Goal: Task Accomplishment & Management: Manage account settings

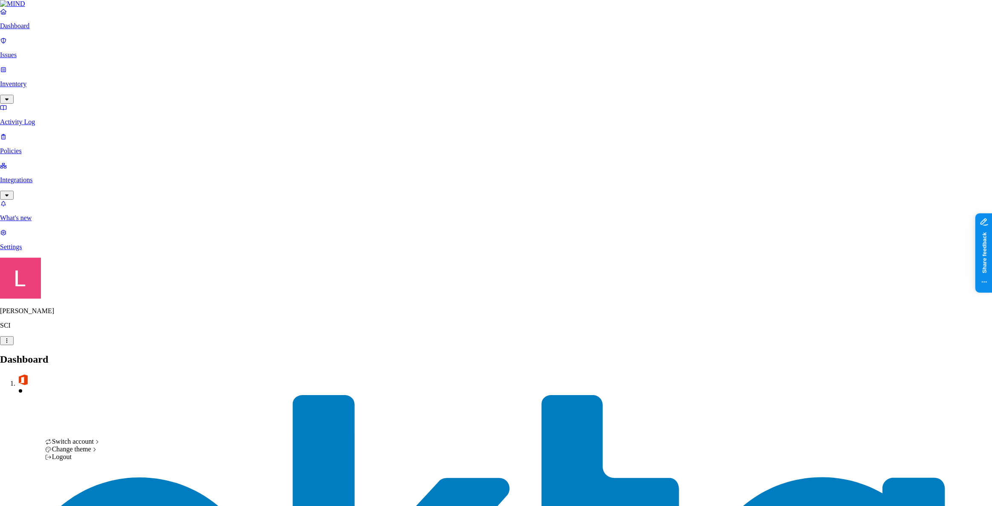
click at [145, 346] on div "ACME" at bounding box center [156, 342] width 83 height 8
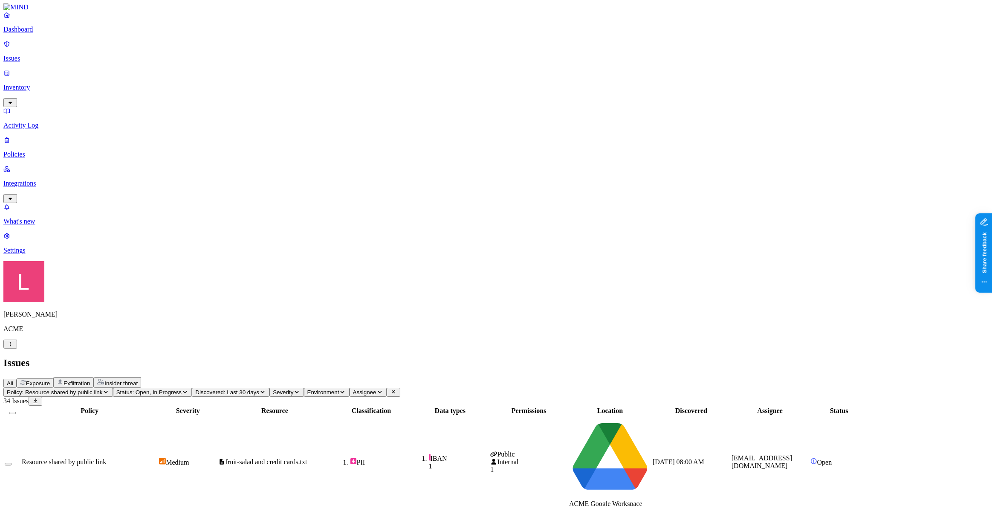
click at [307, 458] on span "fruit-salad and credit cards.txt" at bounding box center [267, 461] width 82 height 7
drag, startPoint x: 48, startPoint y: 38, endPoint x: 215, endPoint y: 45, distance: 166.9
click at [48, 33] on p "Dashboard" at bounding box center [496, 30] width 986 height 8
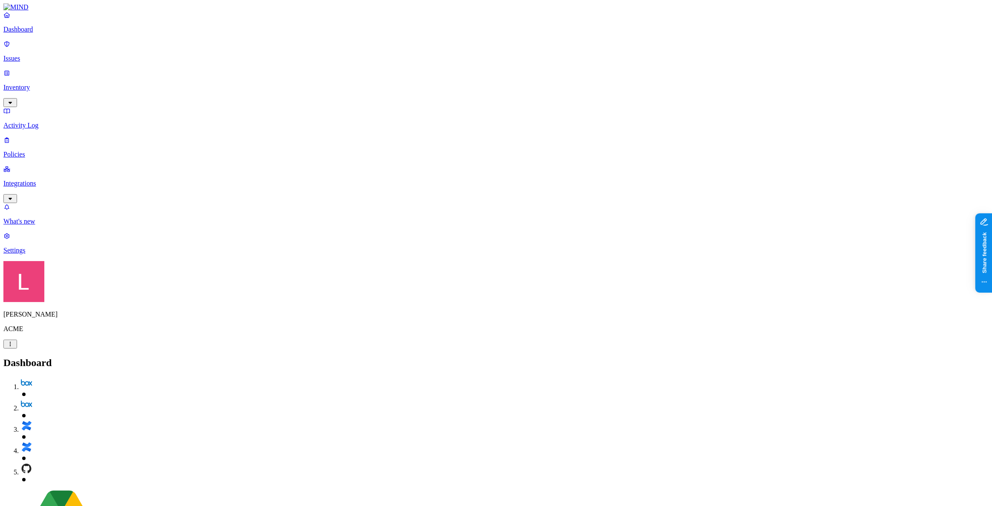
click at [33, 151] on p "Policies" at bounding box center [496, 155] width 986 height 8
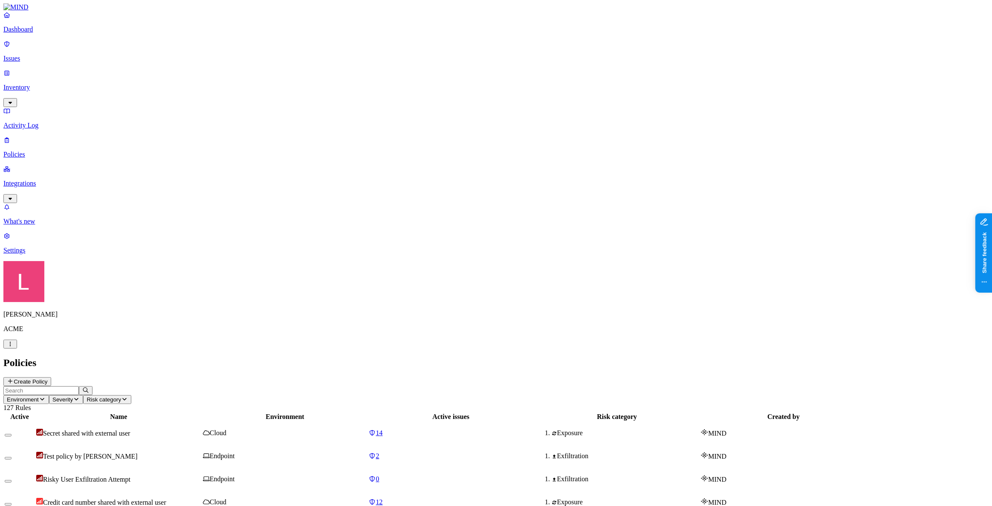
click at [51, 377] on button "Create Policy" at bounding box center [27, 381] width 48 height 9
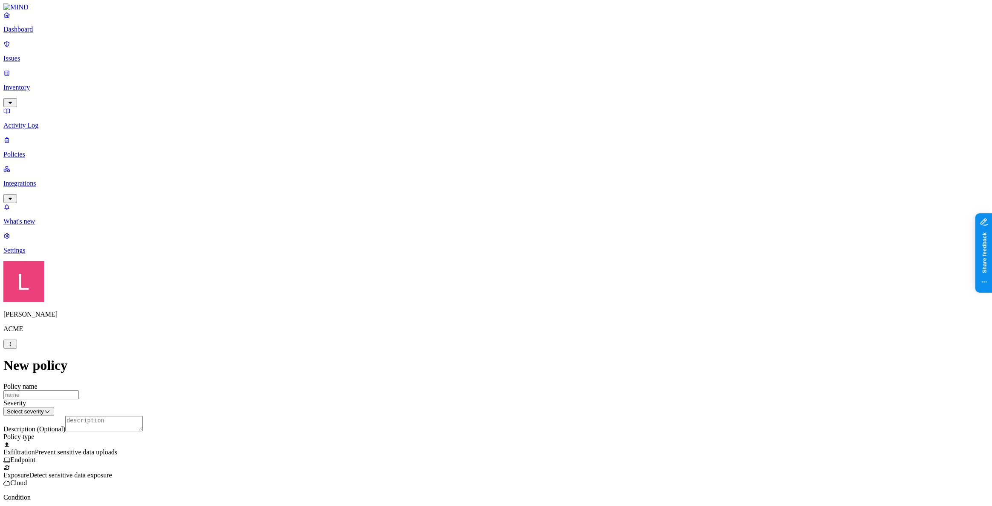
scroll to position [116, 0]
click at [464, 270] on label "Classification" at bounding box center [452, 265] width 38 height 7
click at [440, 342] on button "button" at bounding box center [436, 340] width 7 height 3
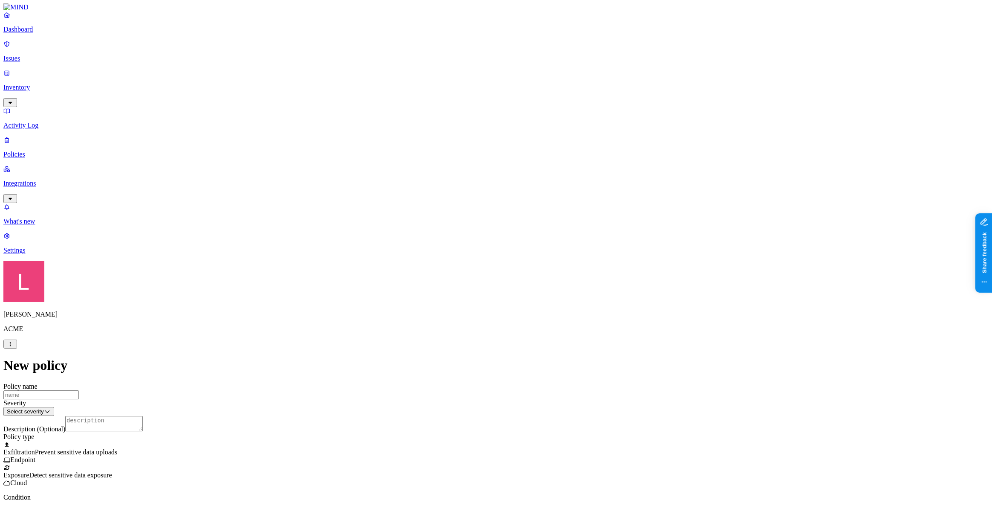
click at [505, 270] on label "OR" at bounding box center [500, 265] width 9 height 7
click at [509, 294] on label "Data type" at bounding box center [502, 292] width 13 height 15
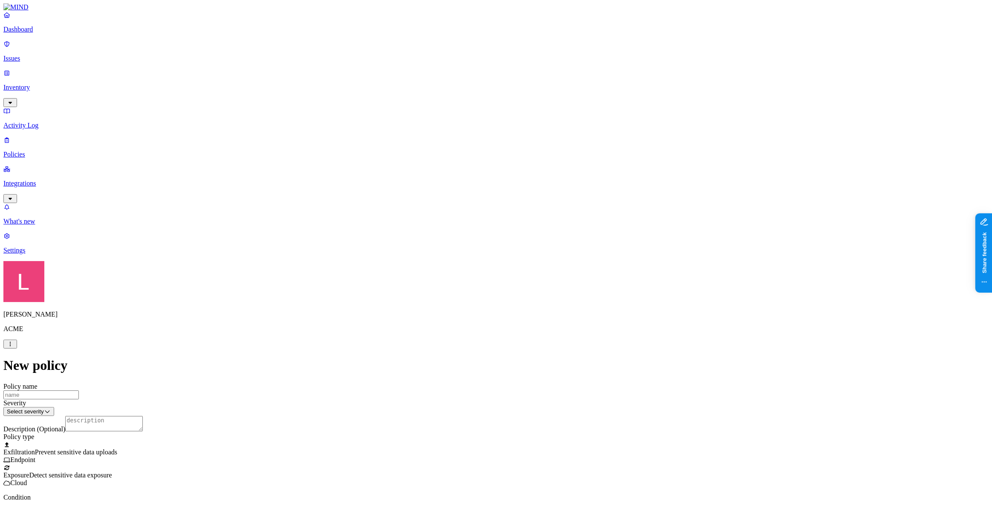
click at [473, 309] on label "Web Category" at bounding box center [460, 305] width 25 height 15
click at [456, 371] on div "Cloud storage" at bounding box center [489, 368] width 82 height 23
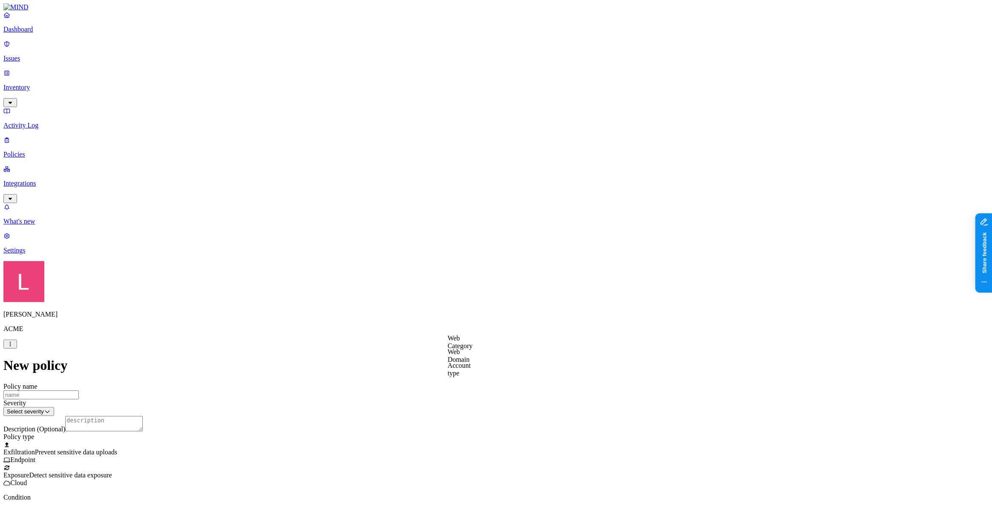
click at [473, 345] on label "Web Category" at bounding box center [460, 341] width 25 height 15
click at [455, 359] on button "button" at bounding box center [451, 358] width 7 height 3
click at [513, 354] on label "AND" at bounding box center [506, 351] width 15 height 7
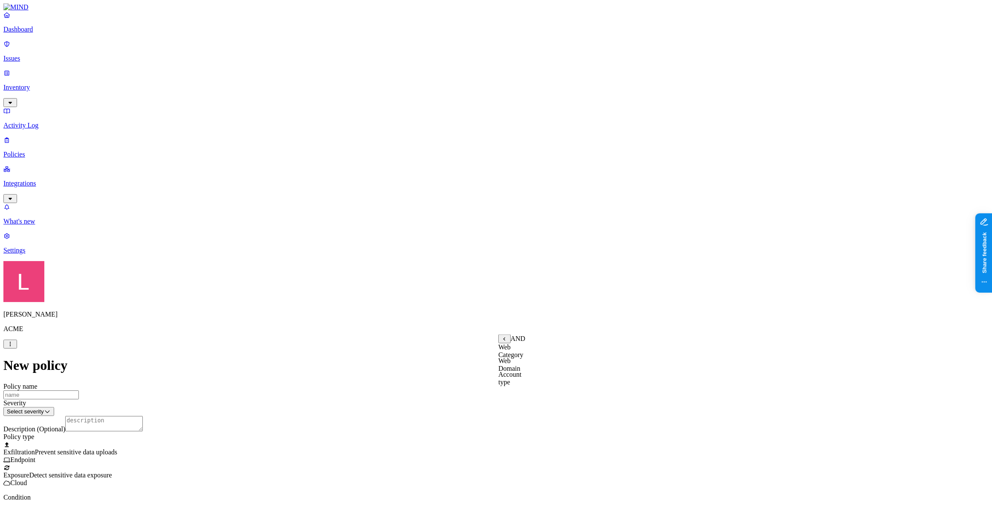
click at [522, 386] on label "Account type" at bounding box center [510, 378] width 23 height 15
click at [531, 351] on label "Unmanaged" at bounding box center [515, 346] width 33 height 7
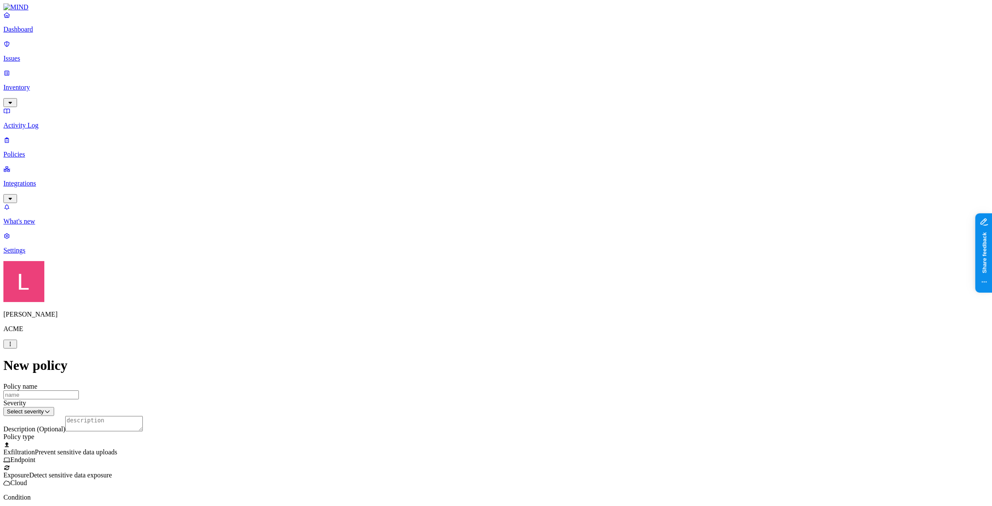
click at [476, 276] on label "Departments" at bounding box center [458, 272] width 35 height 7
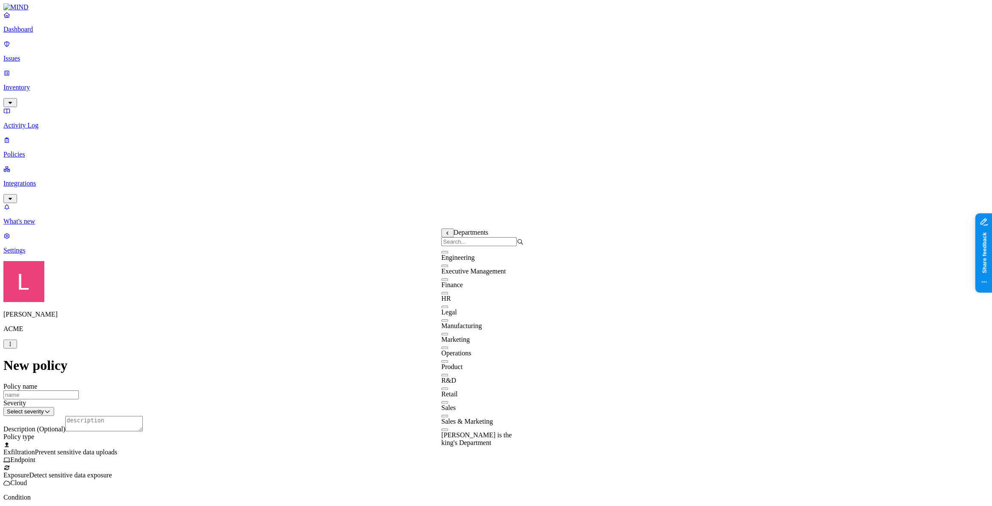
click at [448, 294] on button "button" at bounding box center [444, 293] width 7 height 3
click at [448, 281] on button "button" at bounding box center [444, 279] width 7 height 3
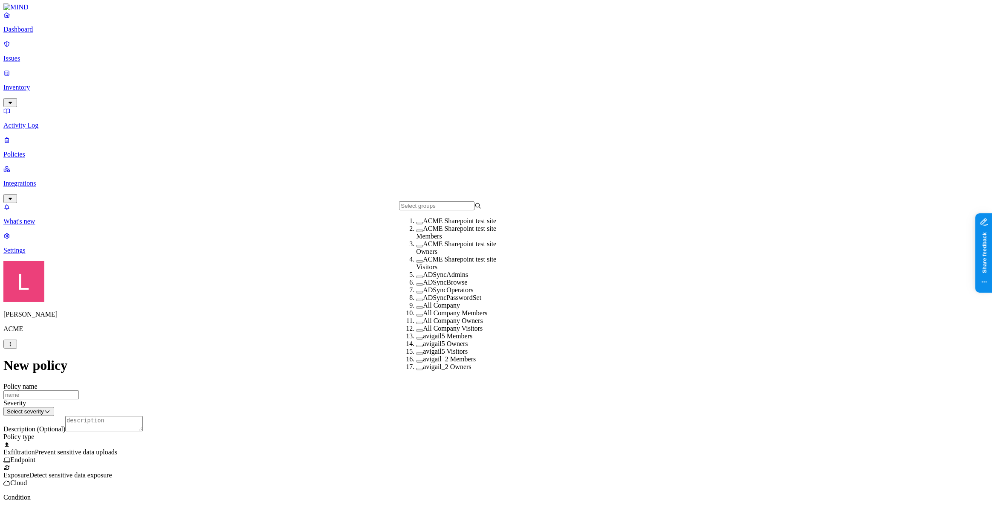
click at [416, 309] on button "button" at bounding box center [419, 307] width 7 height 3
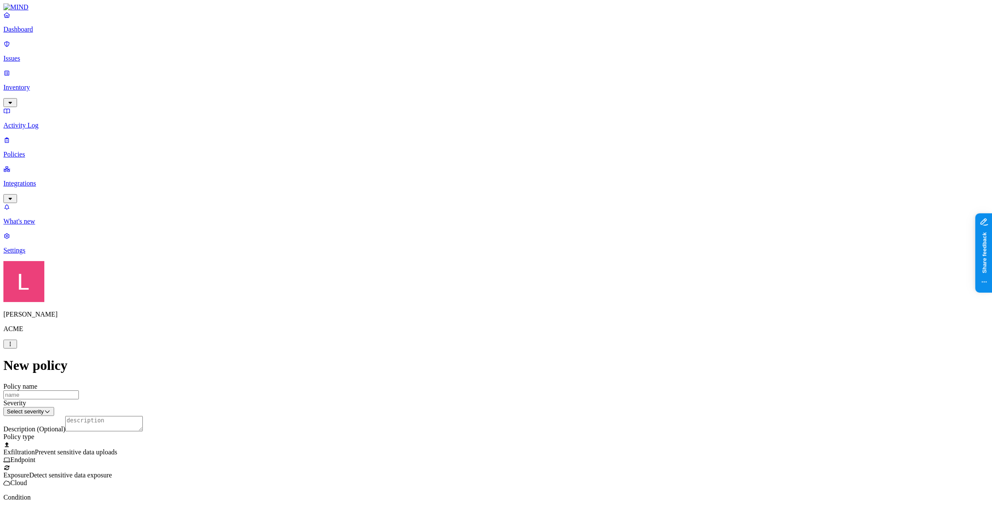
click at [14, 196] on icon "button" at bounding box center [10, 199] width 7 height 6
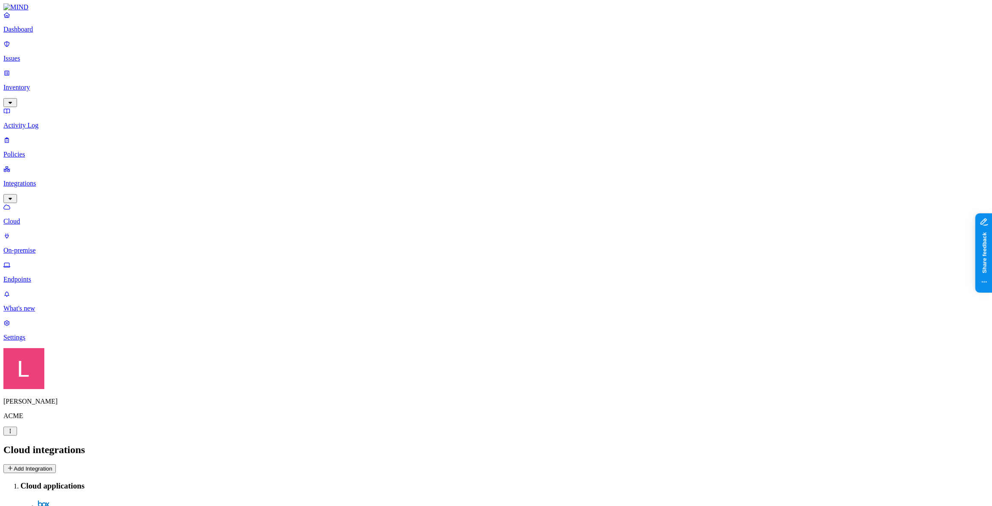
click at [34, 275] on p "Endpoints" at bounding box center [496, 279] width 986 height 8
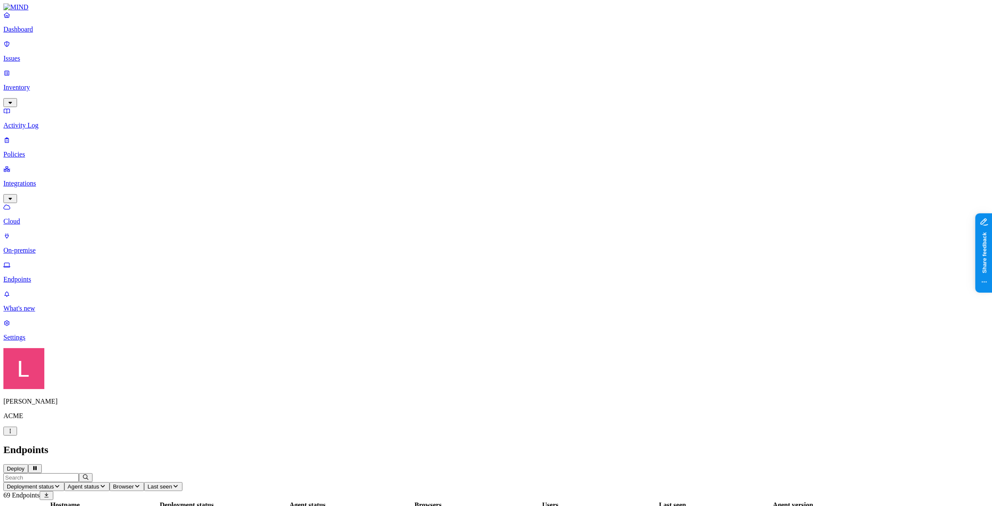
click at [28, 464] on button "Deploy" at bounding box center [15, 468] width 25 height 9
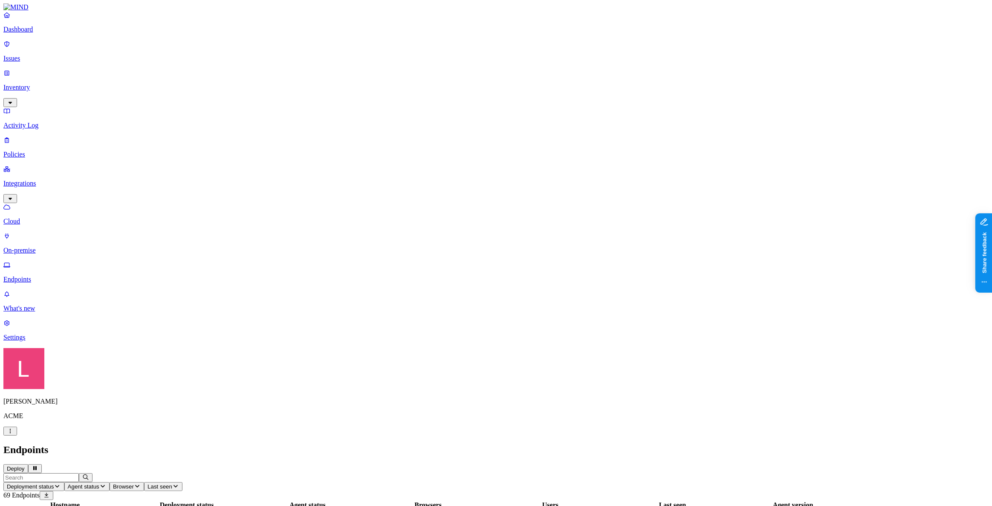
drag, startPoint x: 34, startPoint y: 468, endPoint x: 35, endPoint y: 445, distance: 22.6
click at [34, 341] on p "Settings" at bounding box center [496, 337] width 986 height 8
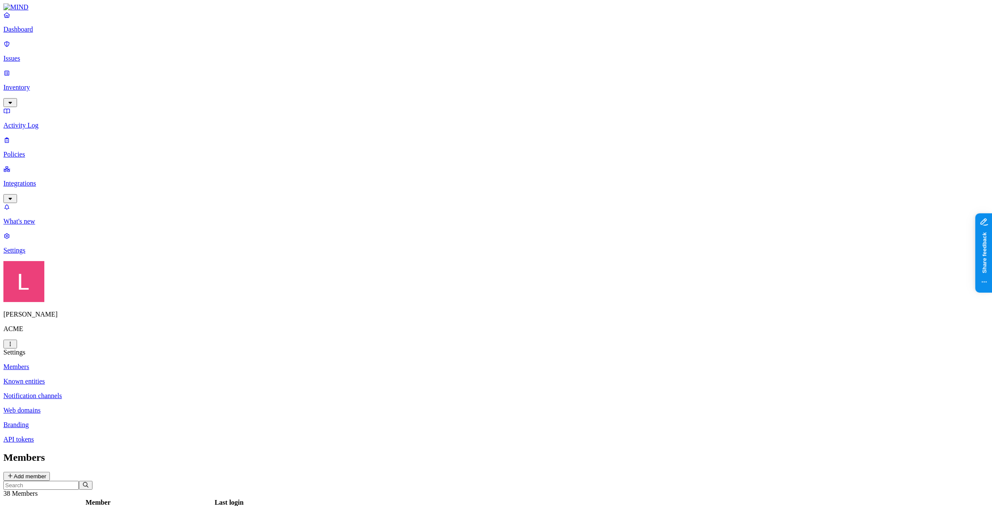
click at [147, 421] on p "Branding" at bounding box center [496, 425] width 986 height 8
drag, startPoint x: 450, startPoint y: 26, endPoint x: 499, endPoint y: 24, distance: 48.6
click at [499, 452] on h2 "Branding" at bounding box center [496, 458] width 986 height 12
click at [52, 33] on p "Dashboard" at bounding box center [496, 30] width 986 height 8
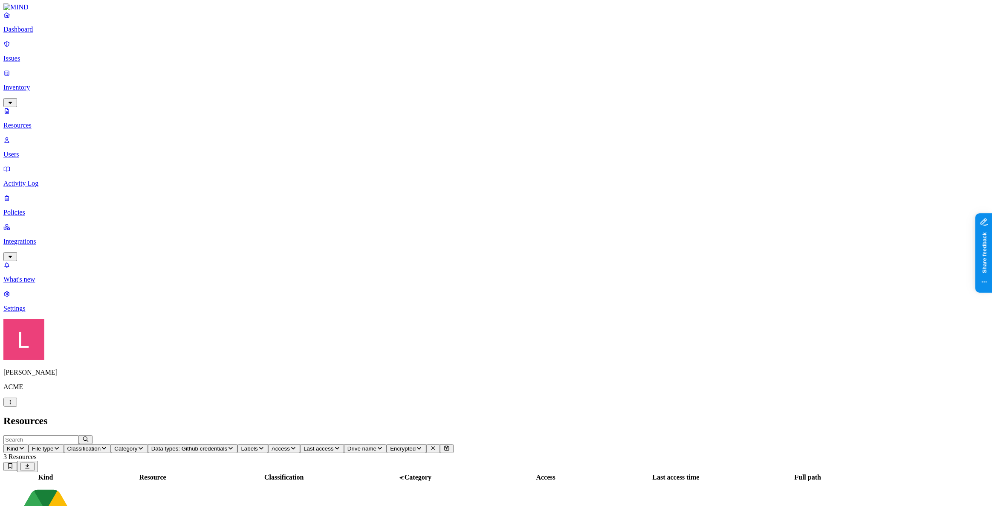
drag, startPoint x: 771, startPoint y: 34, endPoint x: 807, endPoint y: 30, distance: 36.0
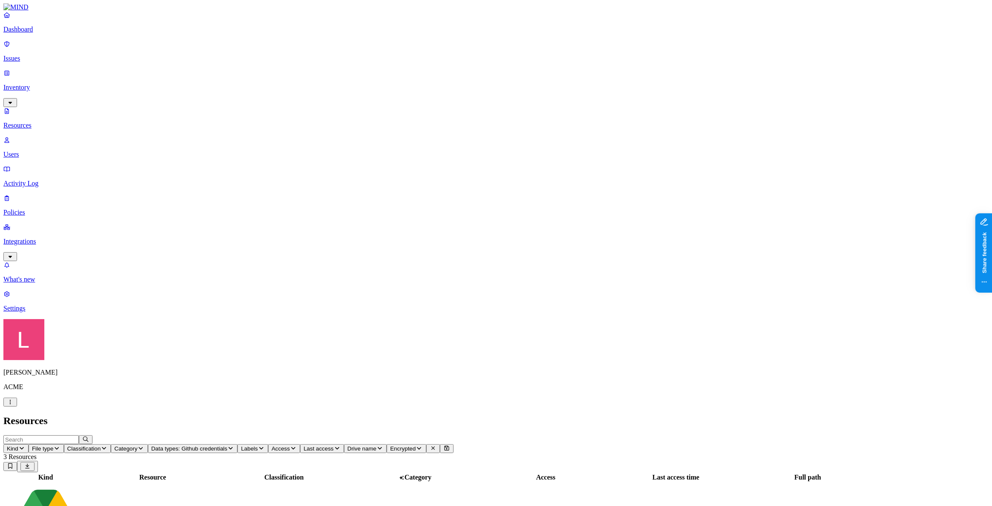
drag, startPoint x: 55, startPoint y: 90, endPoint x: 98, endPoint y: 108, distance: 46.6
click at [55, 136] on link "Users" at bounding box center [496, 147] width 986 height 22
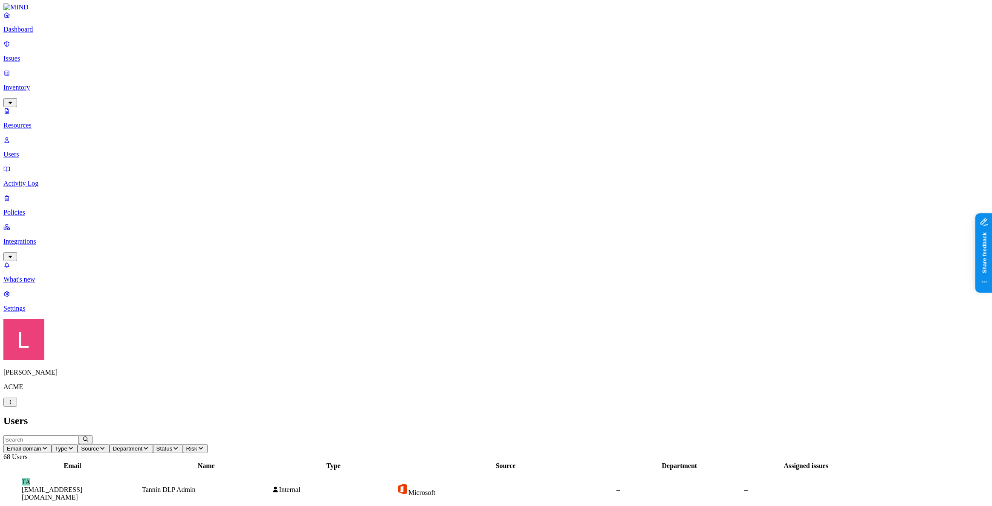
click at [39, 165] on link "Activity Log" at bounding box center [496, 176] width 986 height 22
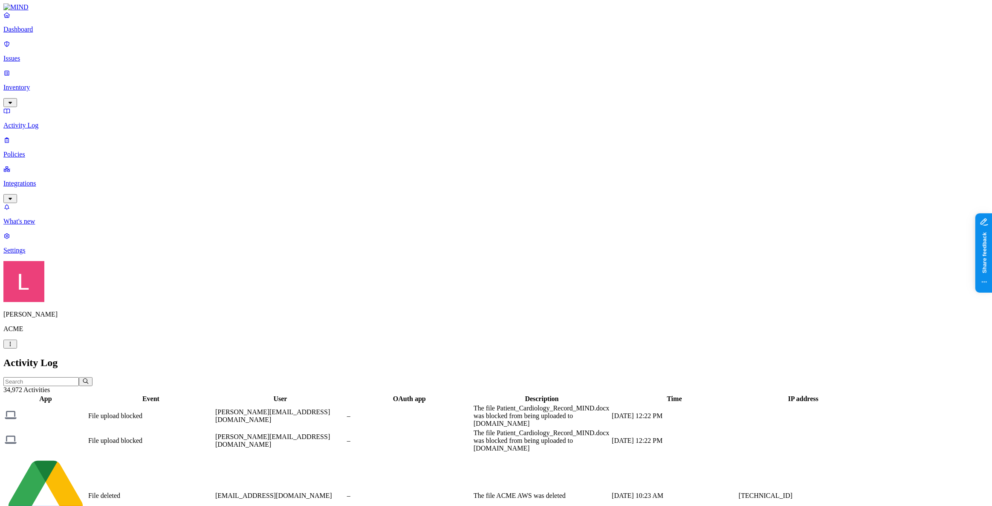
click at [61, 136] on link "Policies" at bounding box center [496, 147] width 986 height 22
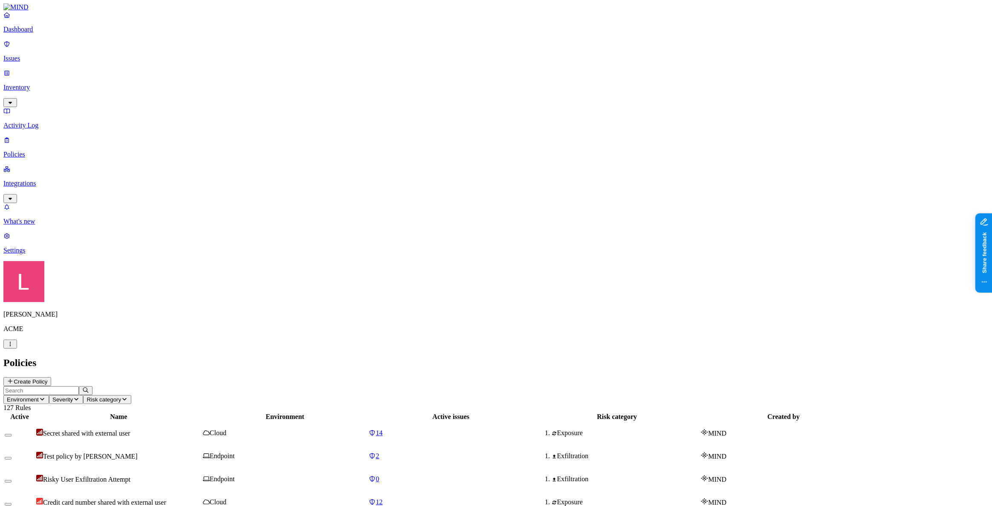
click at [51, 377] on button "Create Policy" at bounding box center [27, 381] width 48 height 9
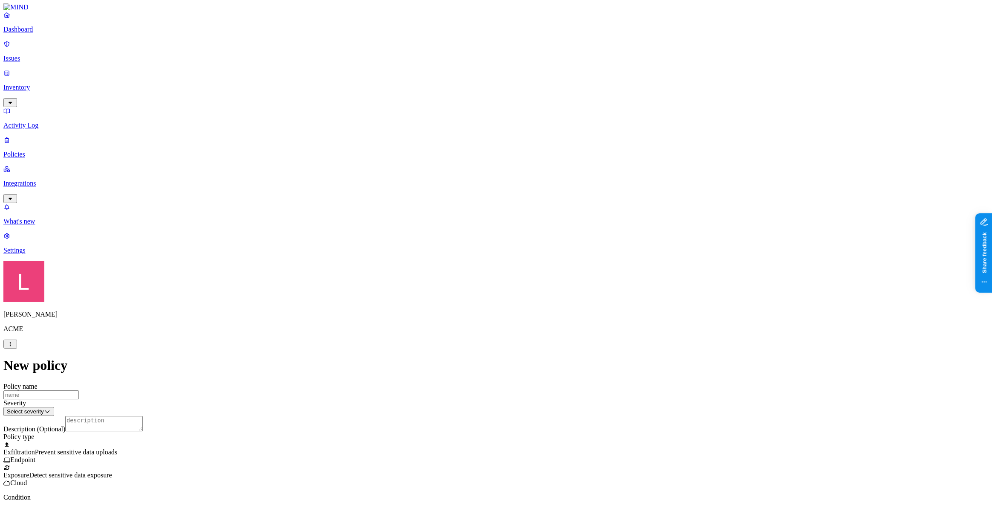
scroll to position [344, 0]
click at [447, 360] on html "Dashboard Issues Inventory Activity Log Policies Integrations What's new 1 Sett…" at bounding box center [496, 444] width 992 height 888
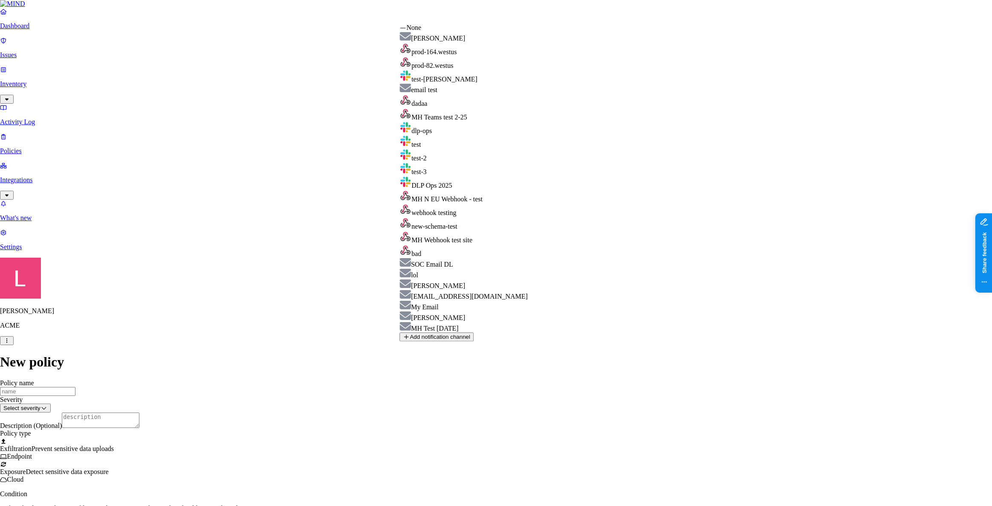
click at [290, 183] on html "Dashboard Issues Inventory Activity Log Policies Integrations What's new 1 Sett…" at bounding box center [496, 442] width 992 height 885
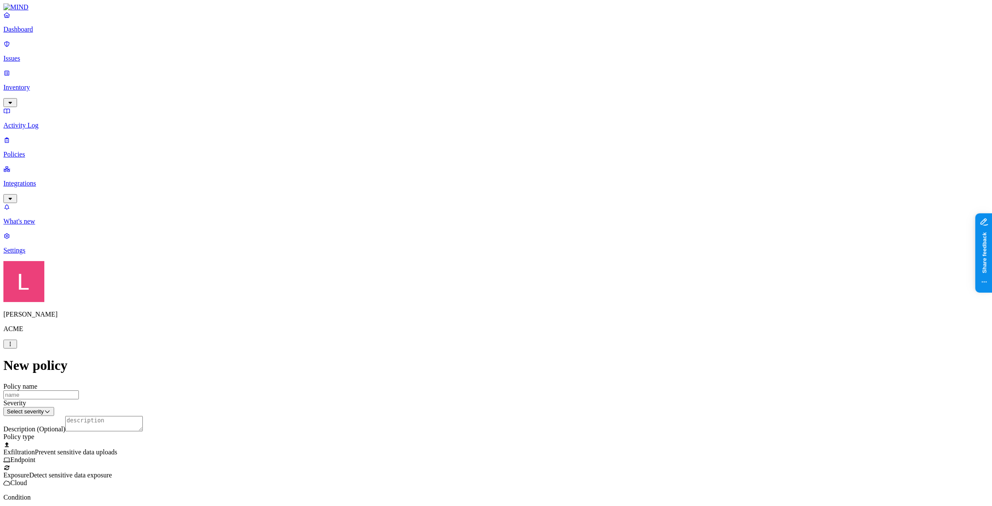
click at [51, 33] on p "Dashboard" at bounding box center [496, 30] width 986 height 8
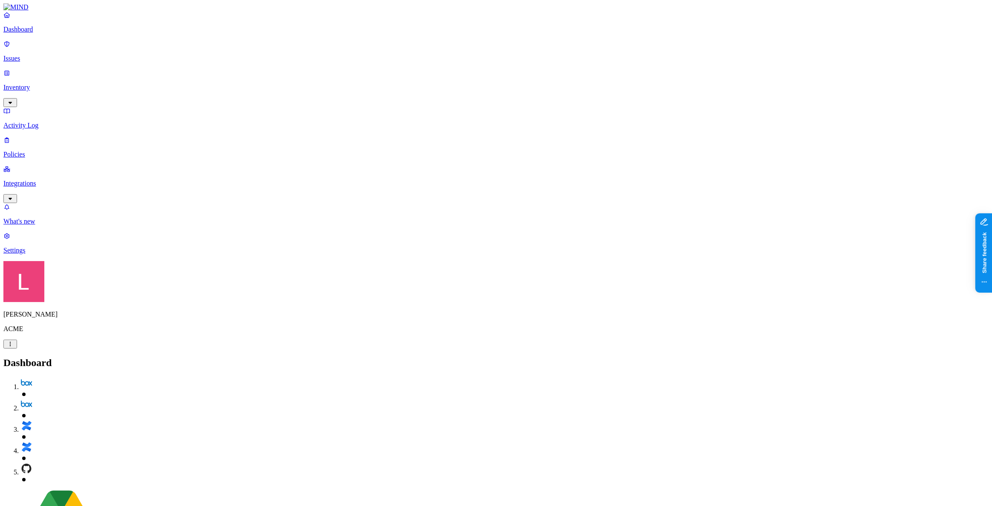
click at [35, 180] on p "Integrations" at bounding box center [496, 184] width 986 height 8
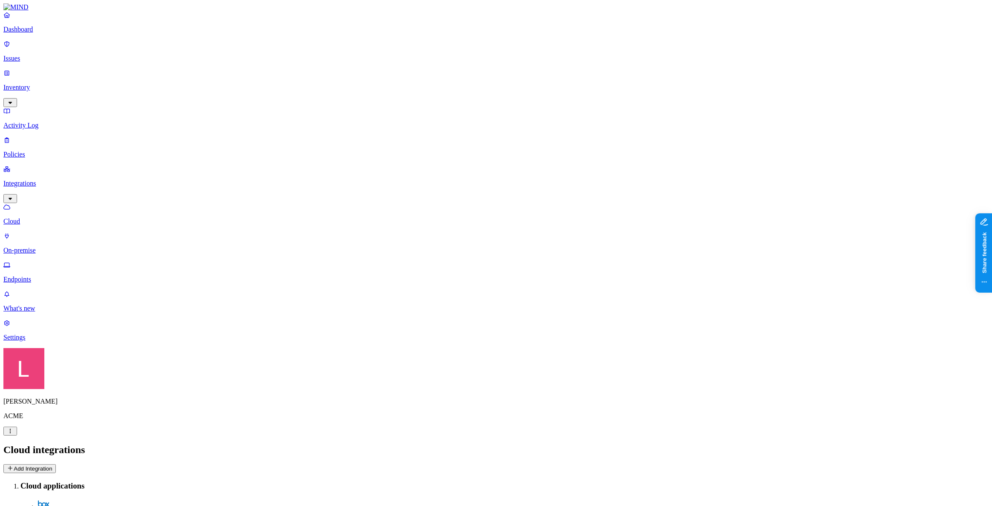
click at [56, 464] on button "Add Integration" at bounding box center [29, 468] width 52 height 9
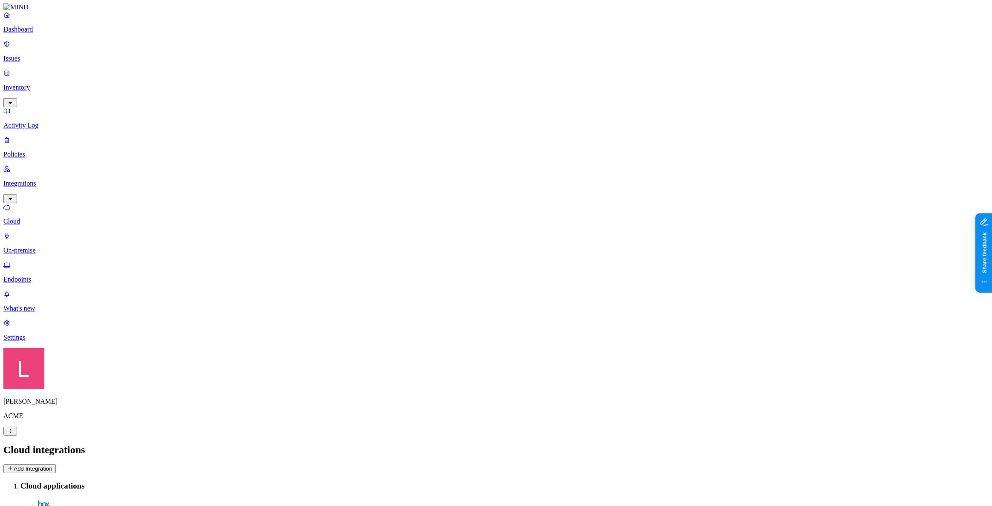
click at [64, 33] on p "Dashboard" at bounding box center [496, 30] width 986 height 8
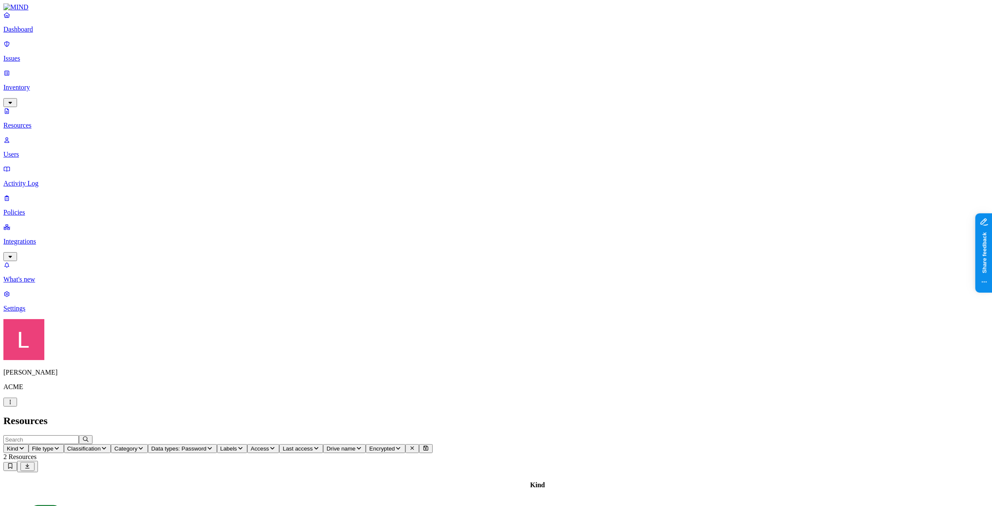
click at [14, 405] on icon "button" at bounding box center [10, 402] width 7 height 6
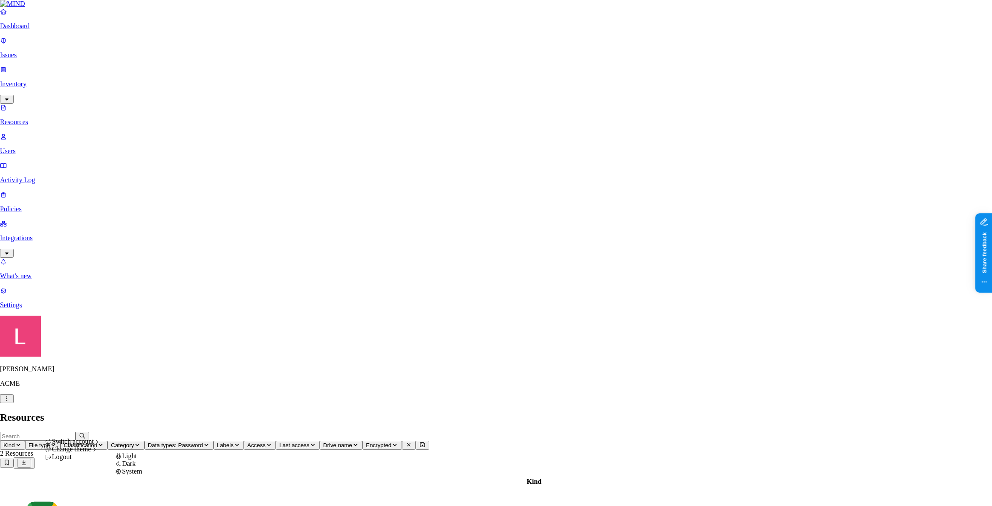
click at [142, 460] on div "Light" at bounding box center [128, 456] width 27 height 8
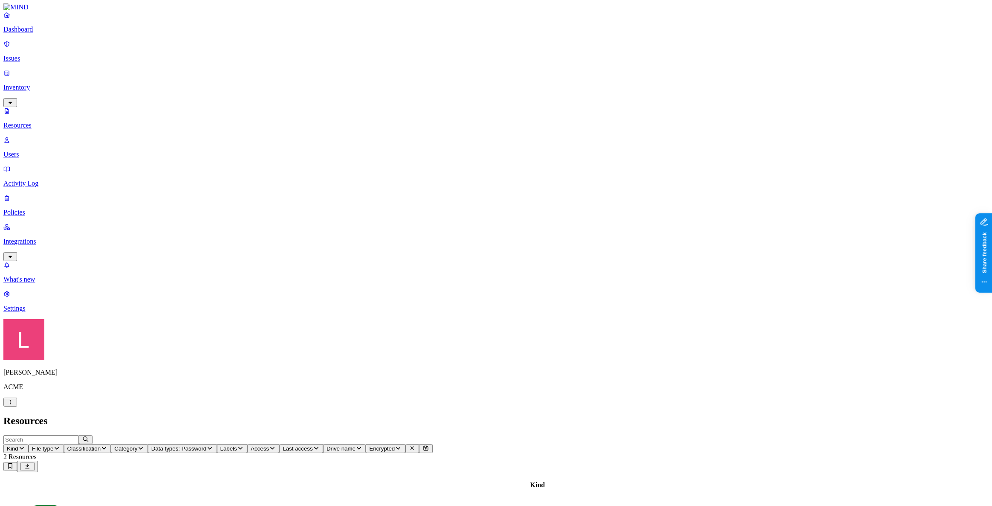
click at [207, 445] on span "Data types: Password" at bounding box center [178, 448] width 55 height 6
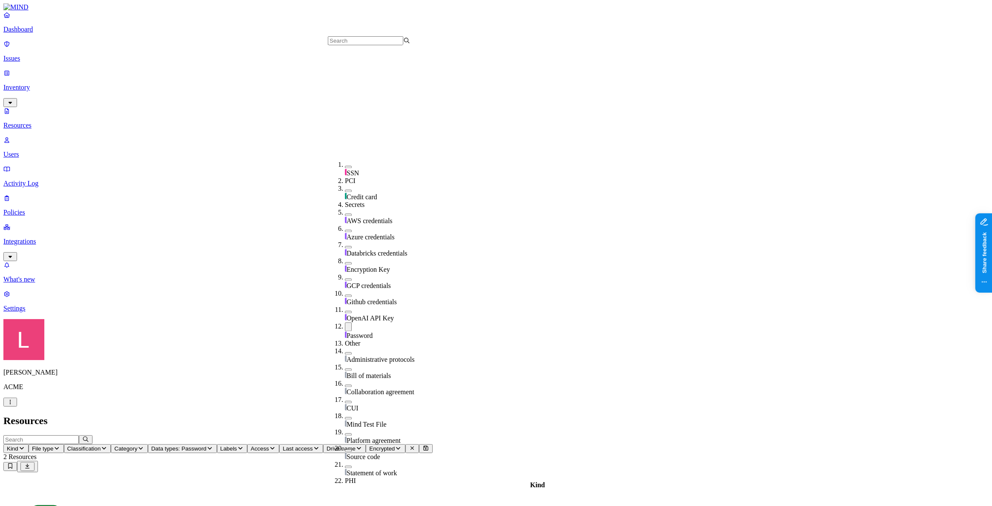
scroll to position [194, 0]
click at [345, 320] on div "Password" at bounding box center [386, 328] width 82 height 17
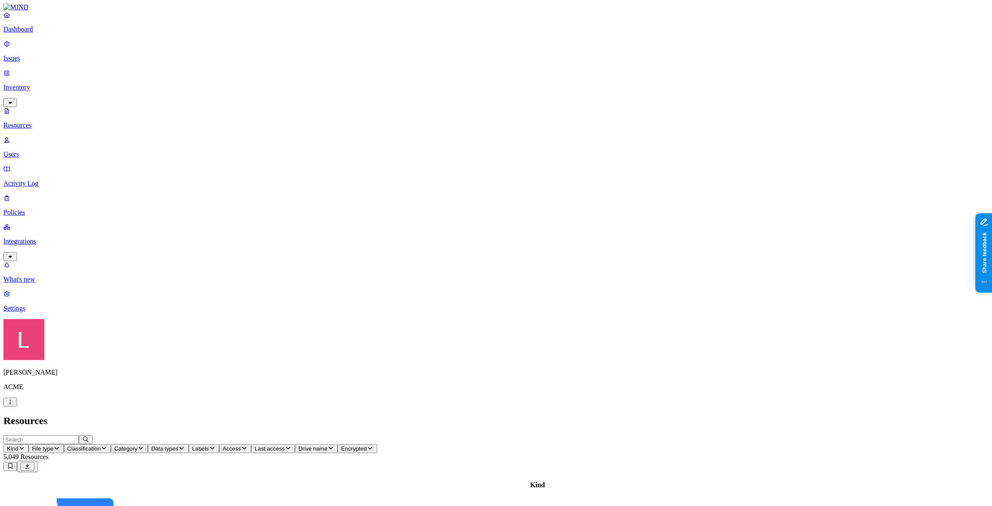
click at [216, 445] on icon "button" at bounding box center [212, 448] width 7 height 6
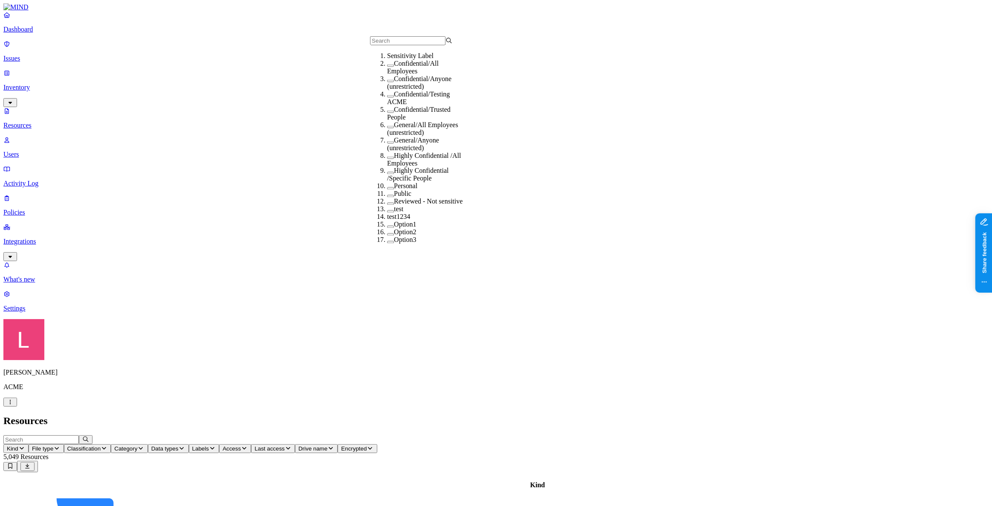
click at [387, 67] on button "button" at bounding box center [390, 65] width 7 height 3
click at [387, 69] on button "button" at bounding box center [390, 64] width 7 height 9
click at [31, 33] on p "Dashboard" at bounding box center [496, 30] width 986 height 8
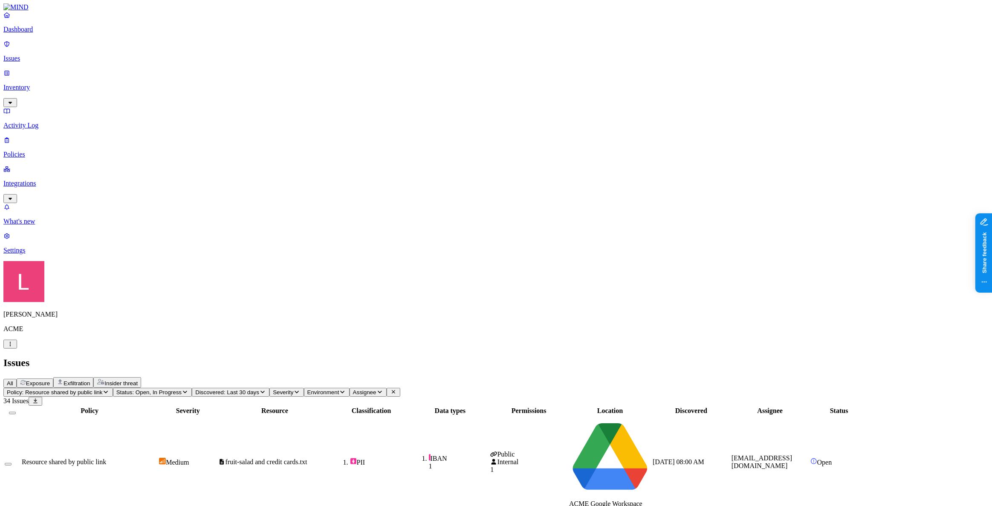
click at [46, 84] on p "Inventory" at bounding box center [496, 88] width 986 height 8
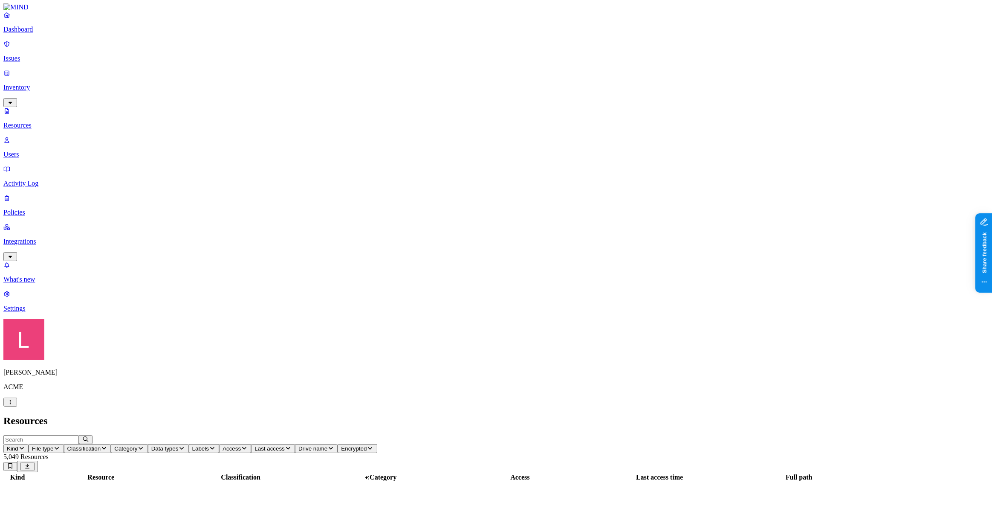
click at [56, 33] on p "Dashboard" at bounding box center [496, 30] width 986 height 8
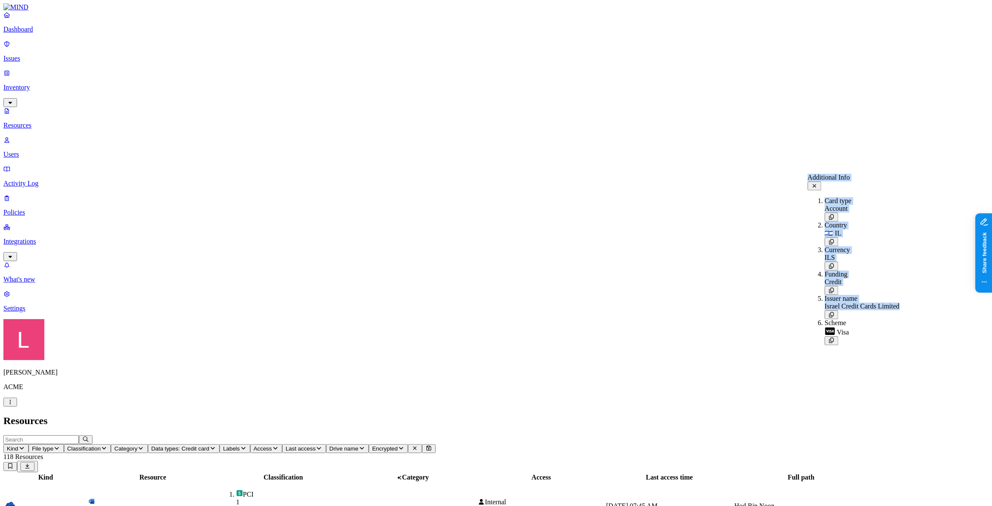
drag, startPoint x: 880, startPoint y: 298, endPoint x: 806, endPoint y: 299, distance: 74.2
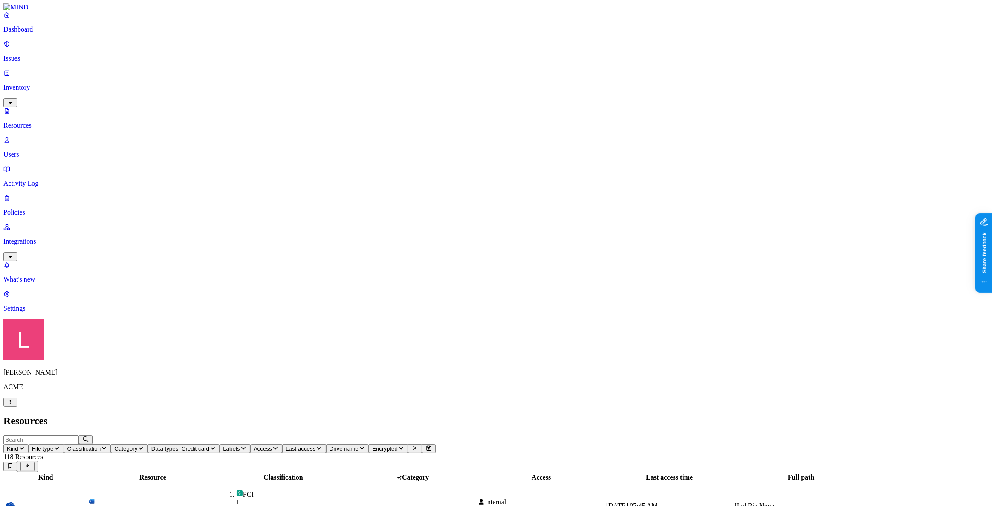
click at [44, 33] on p "Dashboard" at bounding box center [496, 30] width 986 height 8
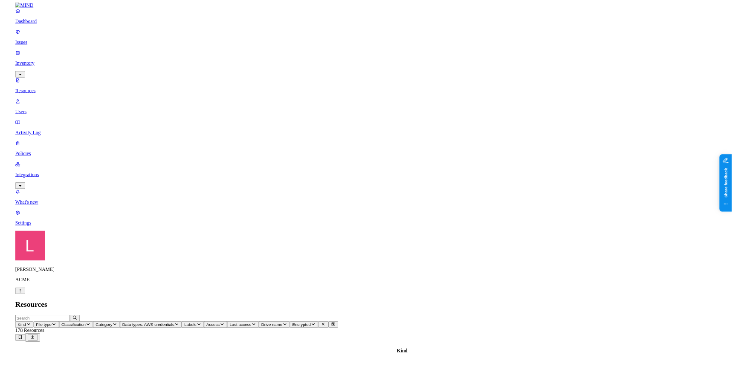
scroll to position [77, 0]
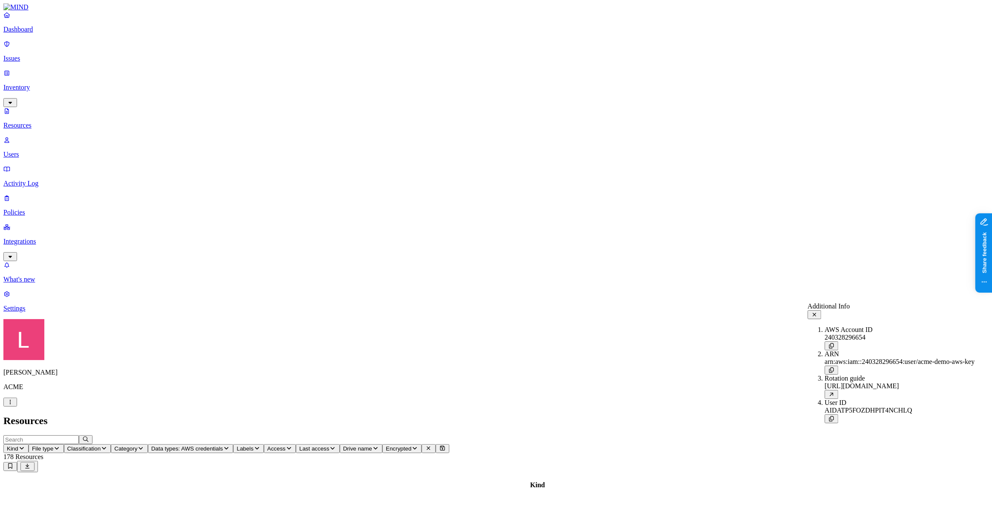
drag, startPoint x: 899, startPoint y: 359, endPoint x: 915, endPoint y: 362, distance: 15.6
click at [915, 365] on div at bounding box center [900, 369] width 150 height 9
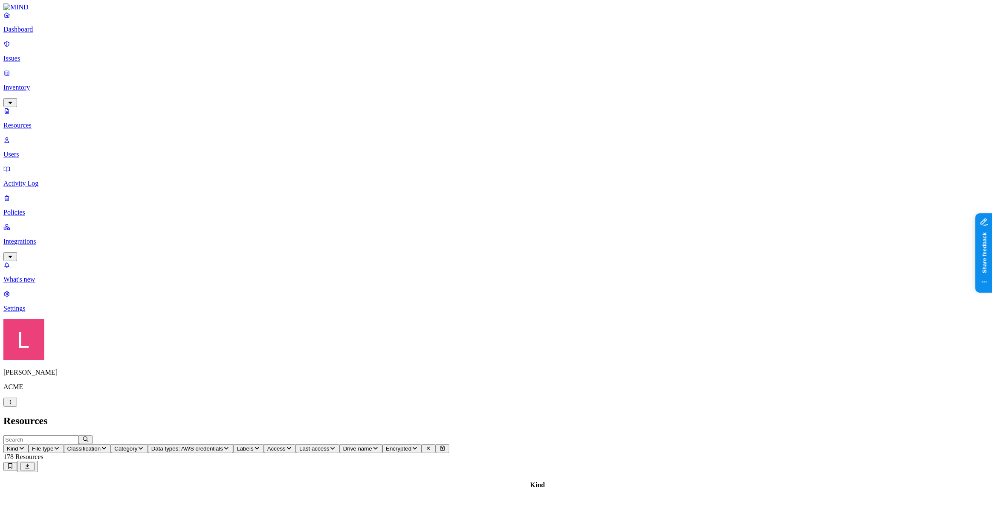
click at [15, 33] on link "Dashboard" at bounding box center [496, 22] width 986 height 22
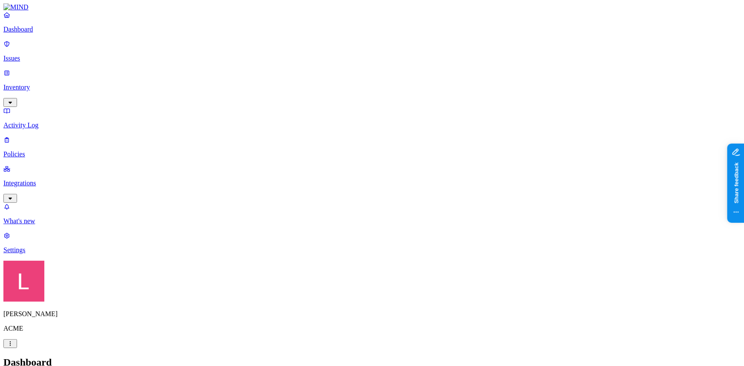
click at [47, 151] on p "Policies" at bounding box center [371, 155] width 737 height 8
click at [38, 33] on p "Dashboard" at bounding box center [371, 30] width 737 height 8
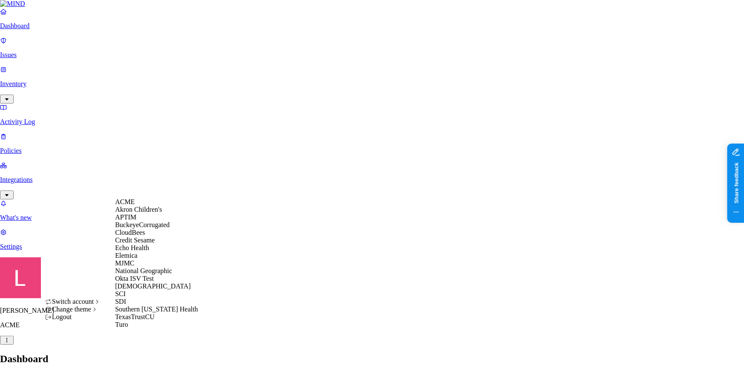
scroll to position [101, 0]
click at [156, 283] on div "[DEMOGRAPHIC_DATA]" at bounding box center [156, 287] width 83 height 8
